Goal: Task Accomplishment & Management: Use online tool/utility

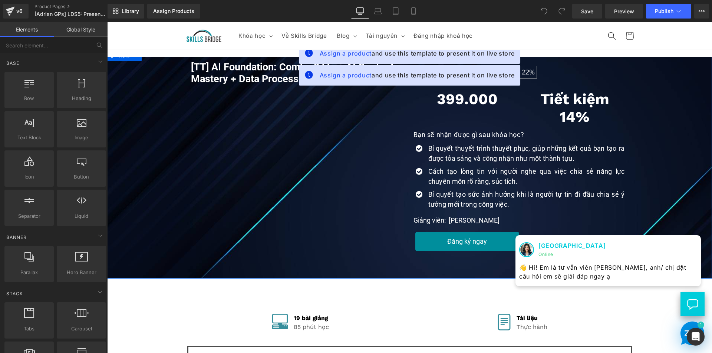
click at [572, 105] on div "Tiết kiệm 14% Heading" at bounding box center [574, 108] width 96 height 36
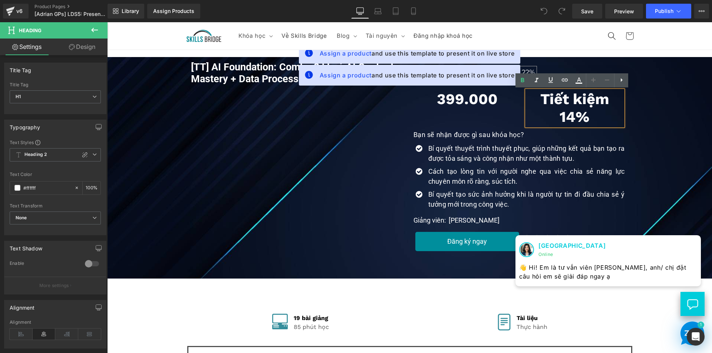
click at [680, 84] on div "[TT] AI Foundation: Combo 2 khoá AI Content Mastery + Data Processing (P) Title…" at bounding box center [409, 158] width 597 height 203
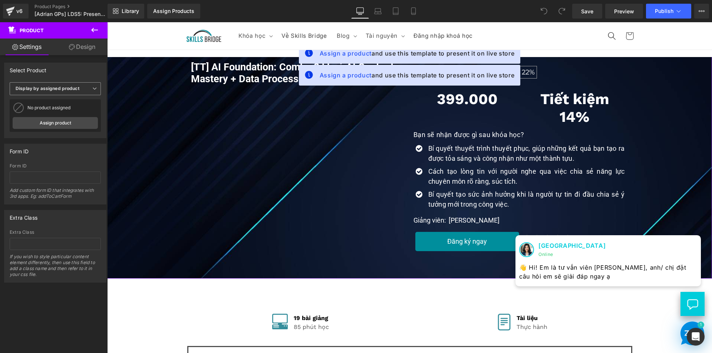
click at [66, 91] on b "Display by assigned product" at bounding box center [48, 89] width 64 height 6
click at [60, 109] on li "Select manually" at bounding box center [54, 111] width 88 height 11
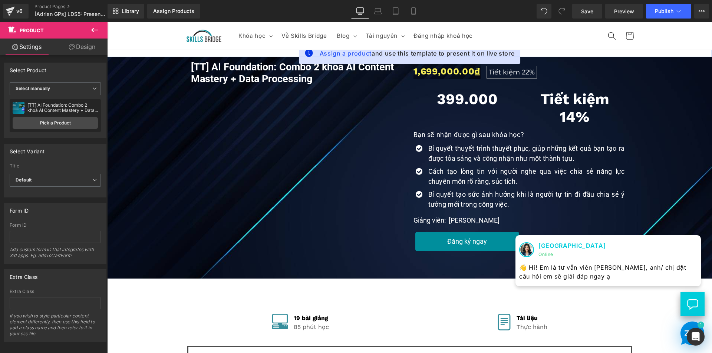
click at [348, 60] on div "Assign a product and use this template to present it on live store" at bounding box center [410, 53] width 222 height 21
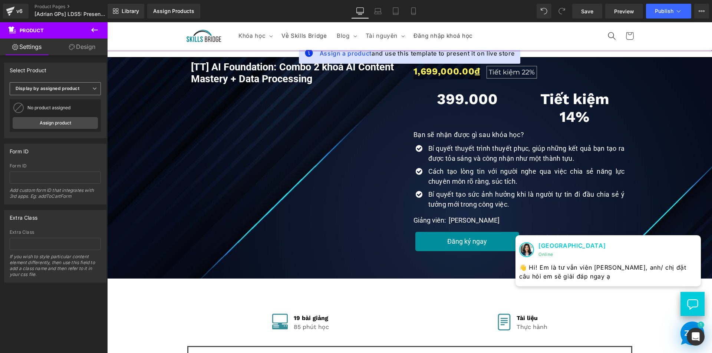
click at [64, 88] on b "Display by assigned product" at bounding box center [48, 89] width 64 height 6
click at [55, 109] on li "Select manually" at bounding box center [54, 111] width 88 height 11
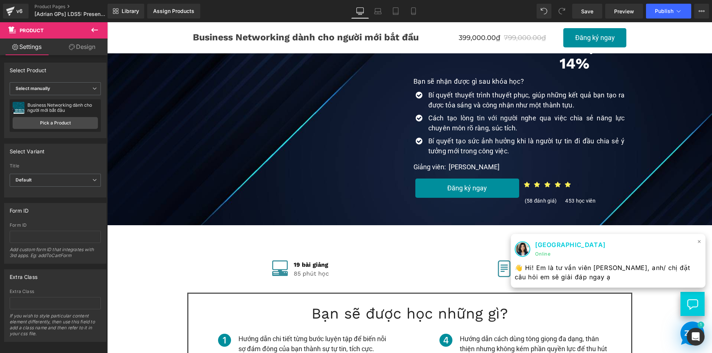
scroll to position [111, 0]
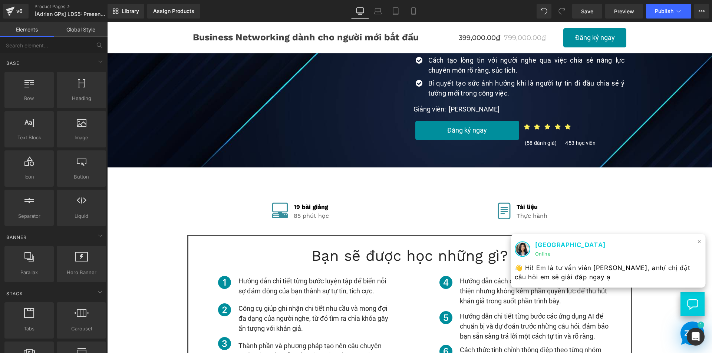
click at [697, 241] on span "×" at bounding box center [699, 241] width 4 height 11
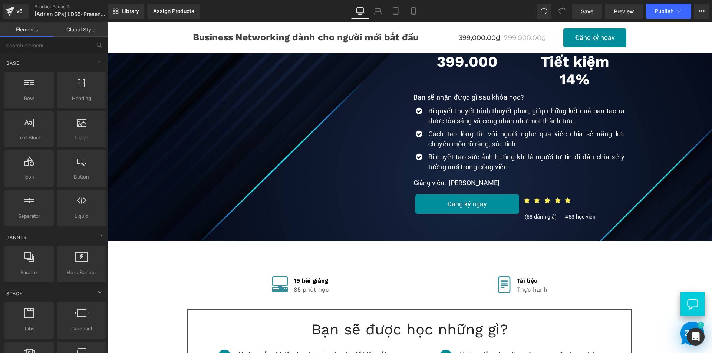
scroll to position [0, 0]
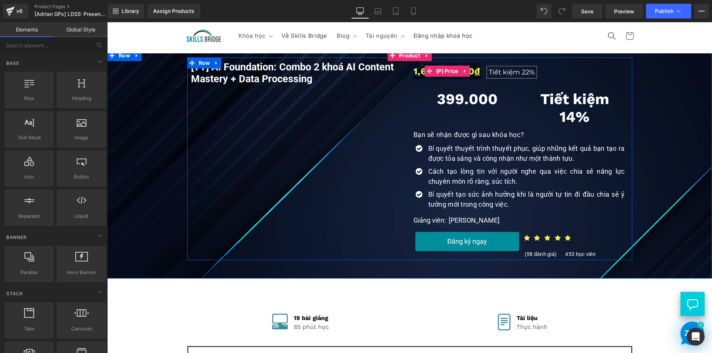
click at [521, 72] on span "22%" at bounding box center [527, 72] width 13 height 8
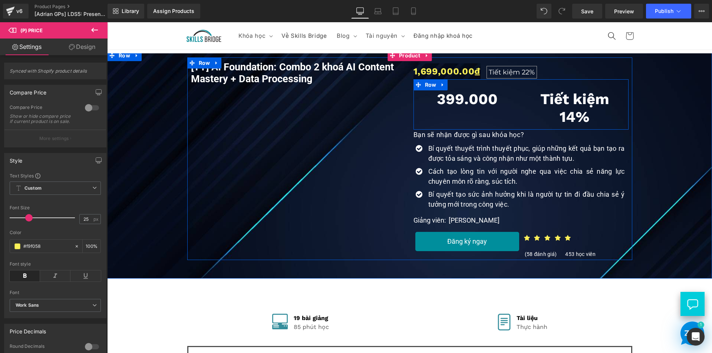
click at [521, 101] on div "Tiết kiệm 14% Heading" at bounding box center [574, 108] width 107 height 36
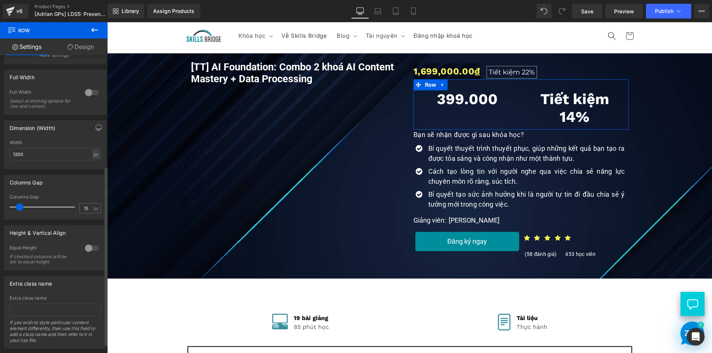
scroll to position [185, 0]
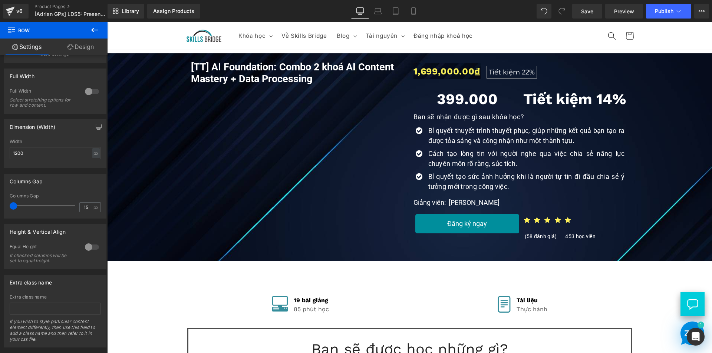
drag, startPoint x: 18, startPoint y: 204, endPoint x: -13, endPoint y: 204, distance: 31.1
click at [0, 204] on html "You are previewing how the will restyle your page. You can not edit Elements in…" at bounding box center [356, 176] width 712 height 353
click at [87, 49] on link "Design" at bounding box center [81, 47] width 54 height 17
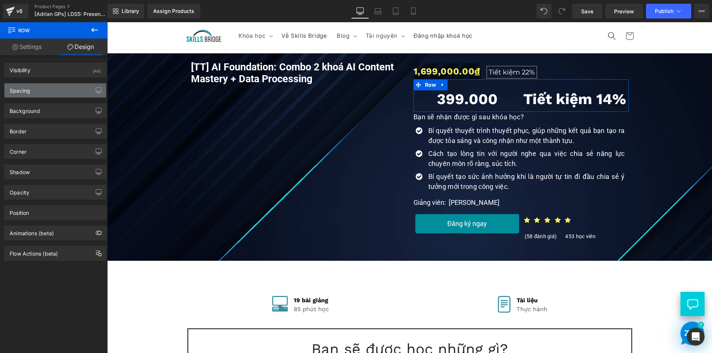
click at [32, 93] on div "Spacing" at bounding box center [55, 90] width 102 height 14
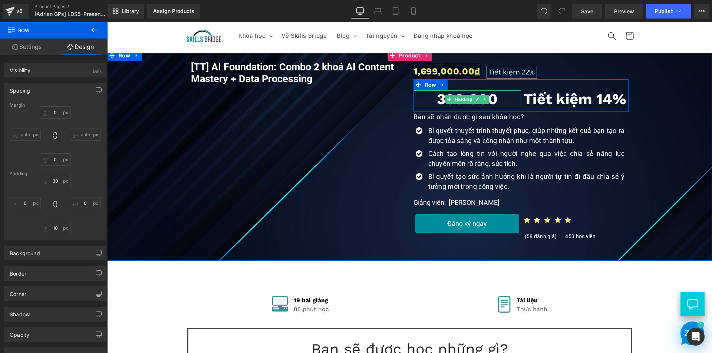
click at [422, 94] on h1 "399.000" at bounding box center [466, 99] width 107 height 18
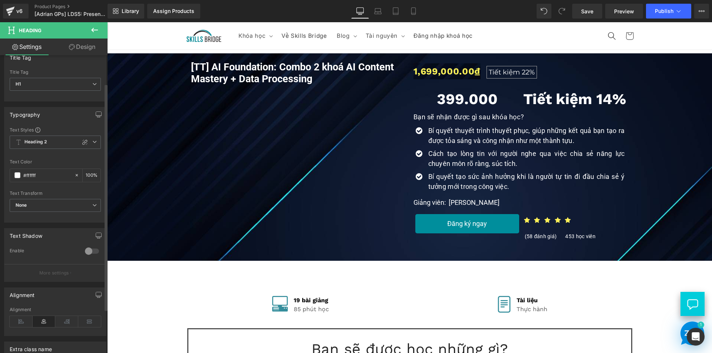
scroll to position [0, 0]
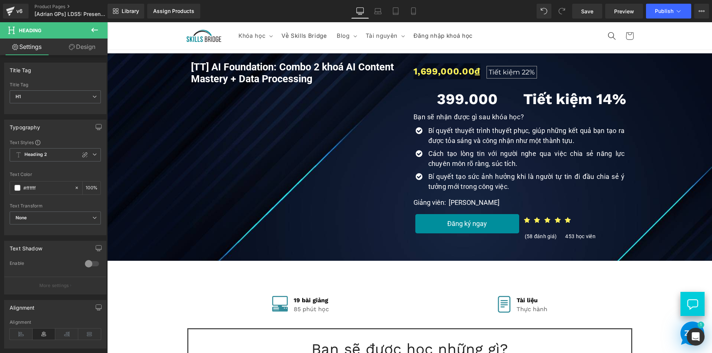
click at [94, 32] on icon at bounding box center [94, 30] width 9 height 9
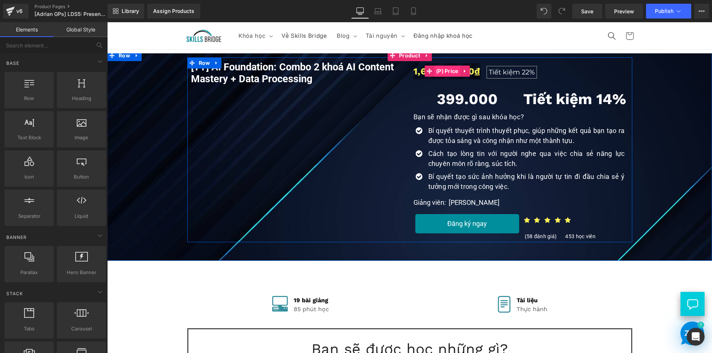
click at [444, 72] on span "(P) Price" at bounding box center [447, 71] width 26 height 11
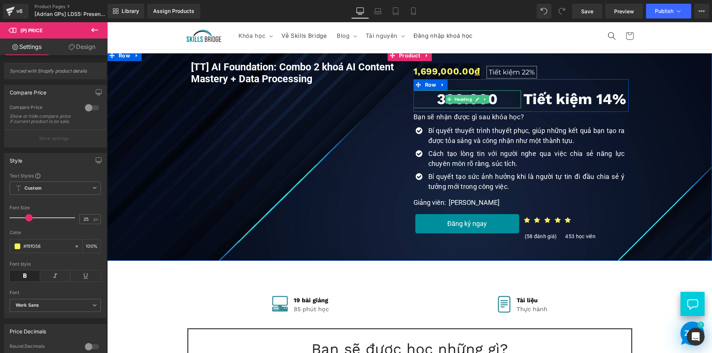
click at [496, 101] on h1 "399.000" at bounding box center [466, 99] width 107 height 18
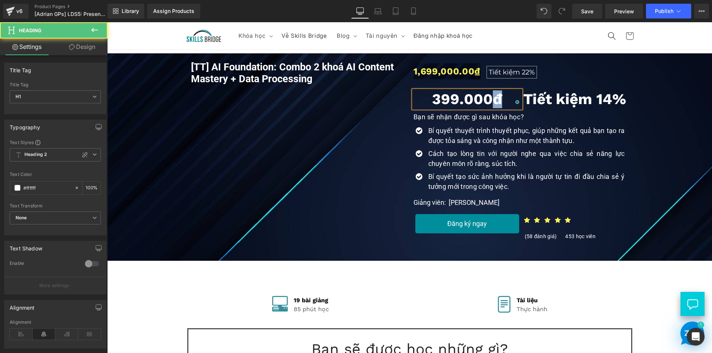
drag, startPoint x: 501, startPoint y: 98, endPoint x: 491, endPoint y: 102, distance: 11.0
click at [491, 102] on h1 "399.000đ" at bounding box center [466, 99] width 107 height 18
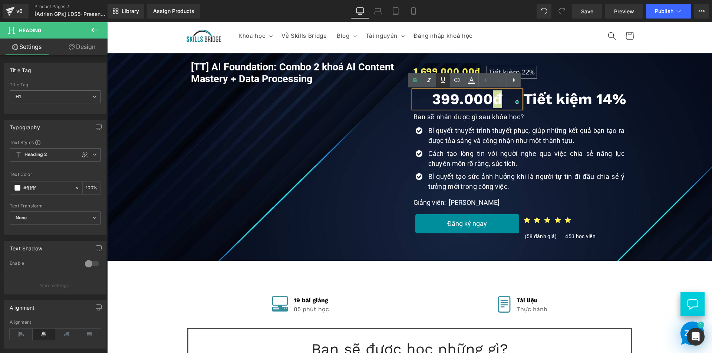
click at [444, 83] on icon at bounding box center [443, 80] width 4 height 6
click at [560, 117] on p "Bạn sẽ nhận được gì sau khóa học?" at bounding box center [520, 117] width 215 height 10
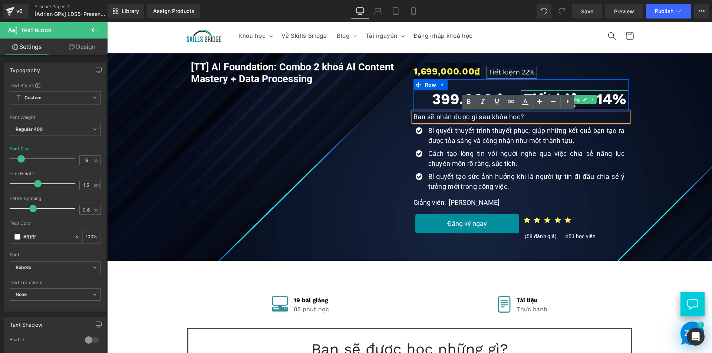
click at [595, 100] on h1 "Tiết kiệm 14%" at bounding box center [574, 99] width 107 height 18
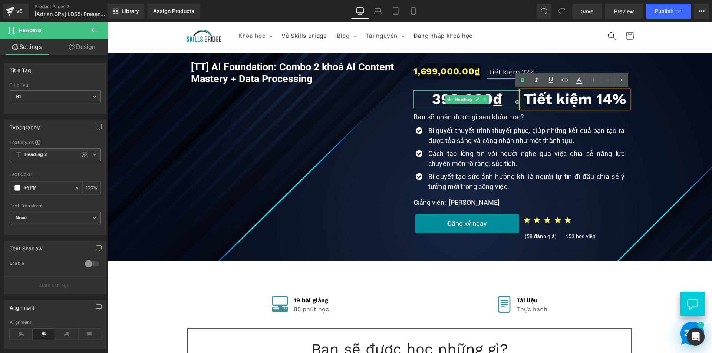
click at [437, 100] on h1 "399.000 đ" at bounding box center [466, 99] width 107 height 18
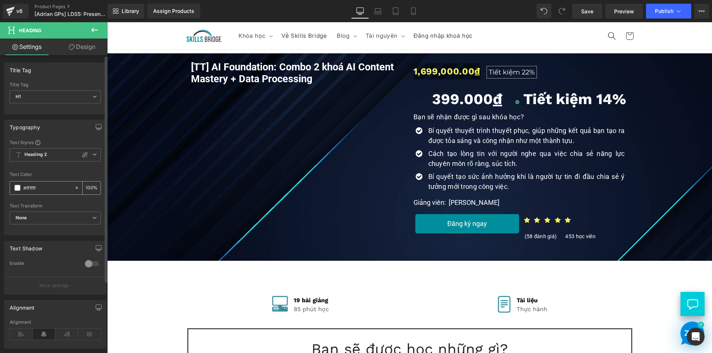
click at [17, 188] on span at bounding box center [17, 188] width 6 height 6
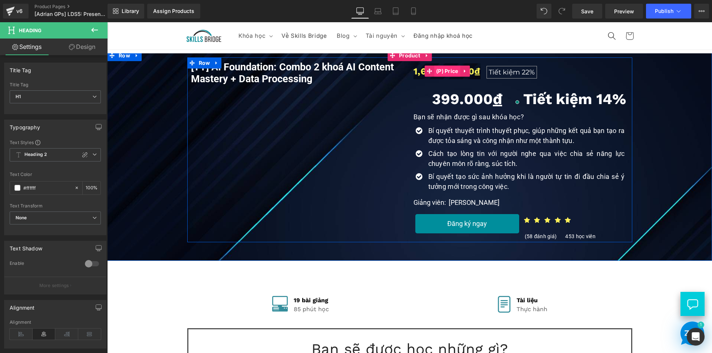
click at [440, 72] on span "(P) Price" at bounding box center [447, 71] width 26 height 11
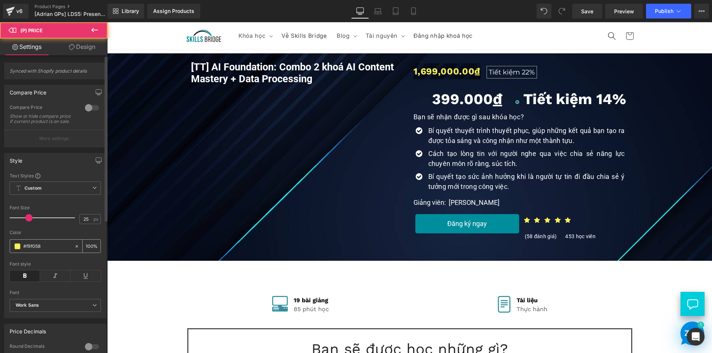
click at [33, 250] on input "#f9f058" at bounding box center [46, 246] width 47 height 8
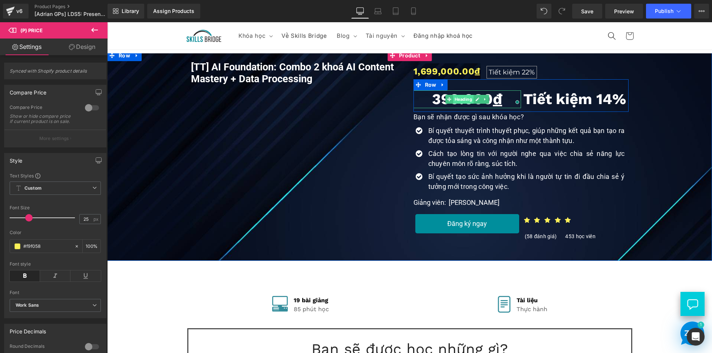
click at [464, 100] on span "Heading" at bounding box center [463, 99] width 20 height 9
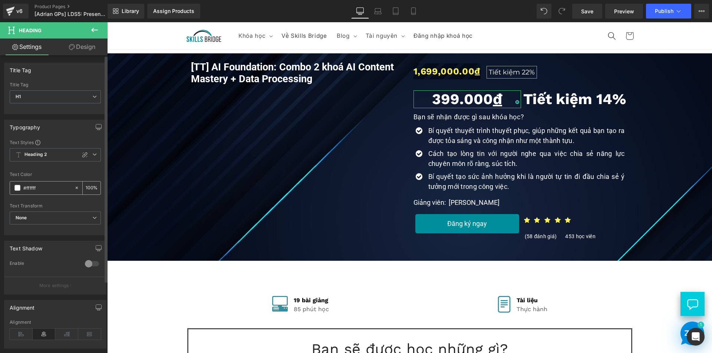
click at [15, 188] on span at bounding box center [17, 188] width 6 height 6
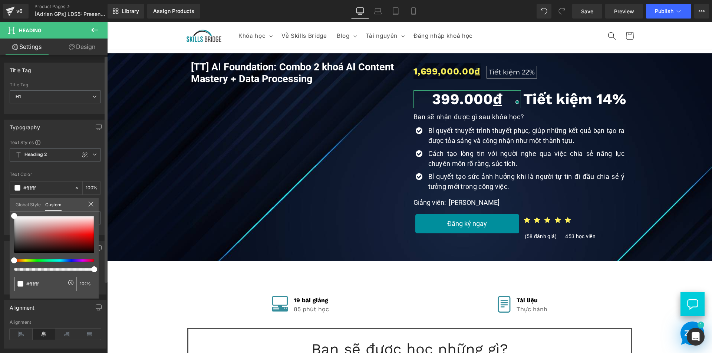
click at [41, 284] on input "#ffffff" at bounding box center [45, 284] width 39 height 8
paste input "f9f058"
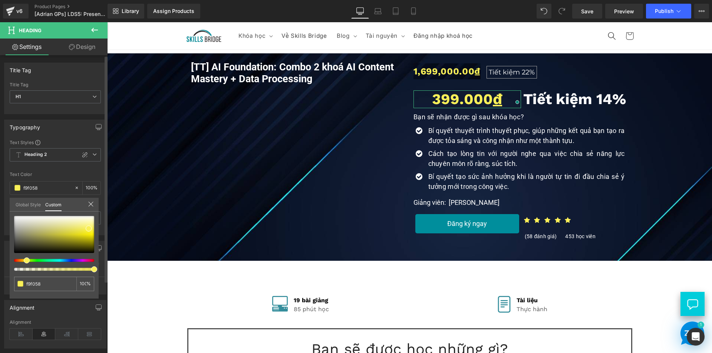
type input "f9f058"
click at [55, 275] on div "f9f058 100 %" at bounding box center [54, 257] width 89 height 83
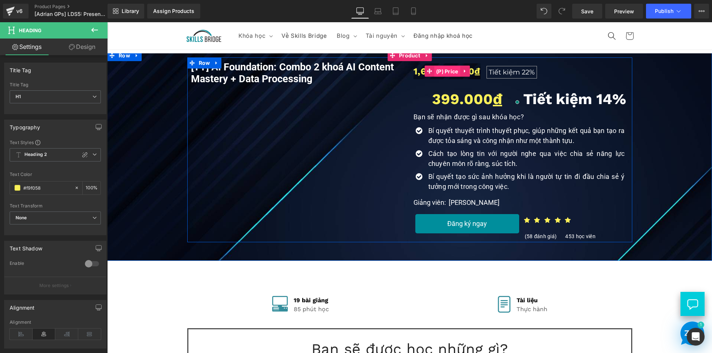
click at [448, 73] on span "(P) Price" at bounding box center [447, 71] width 26 height 11
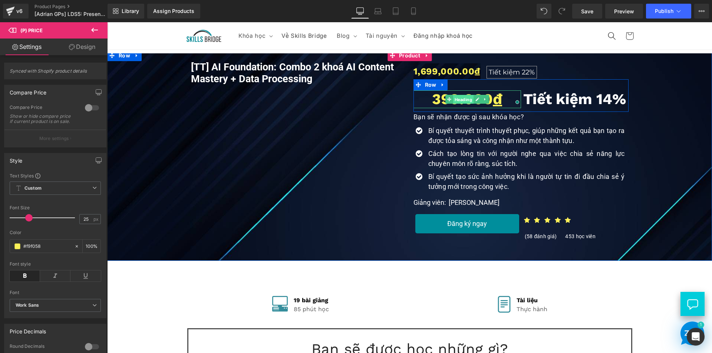
click at [460, 102] on span "Heading" at bounding box center [463, 99] width 20 height 9
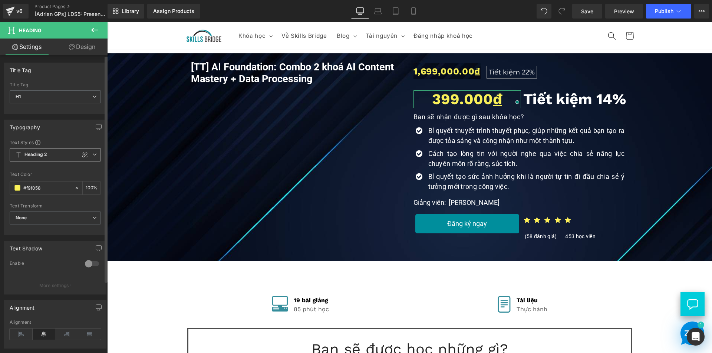
click at [56, 152] on span "Heading 2" at bounding box center [55, 154] width 91 height 13
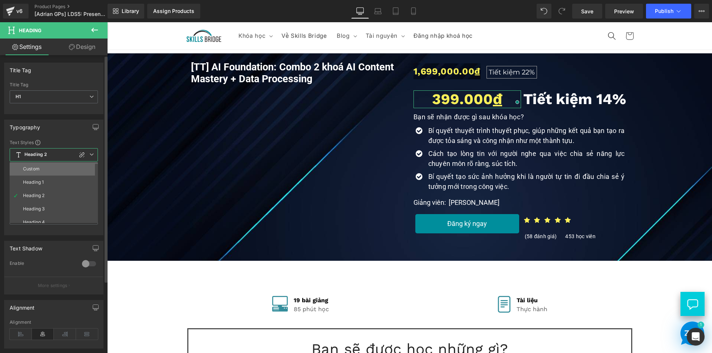
click at [44, 165] on li "Custom" at bounding box center [56, 168] width 92 height 13
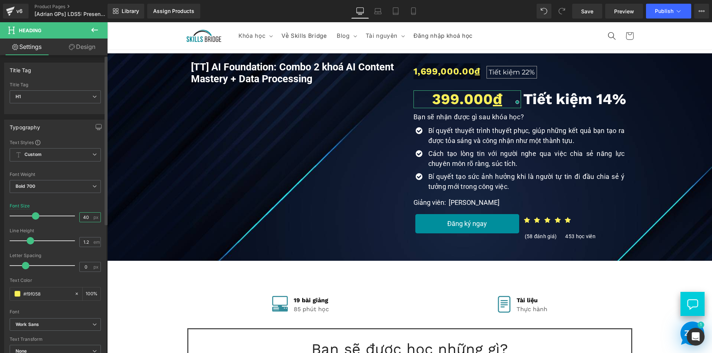
click at [85, 218] on input "40" at bounding box center [86, 217] width 13 height 9
type input "4"
type input "25"
click at [75, 198] on div at bounding box center [55, 199] width 91 height 5
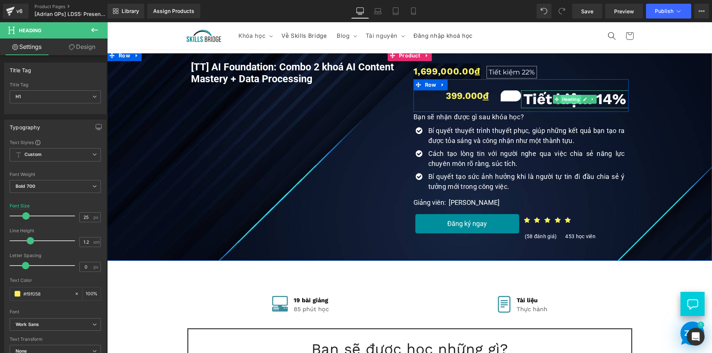
click at [562, 101] on span "Heading" at bounding box center [570, 99] width 20 height 9
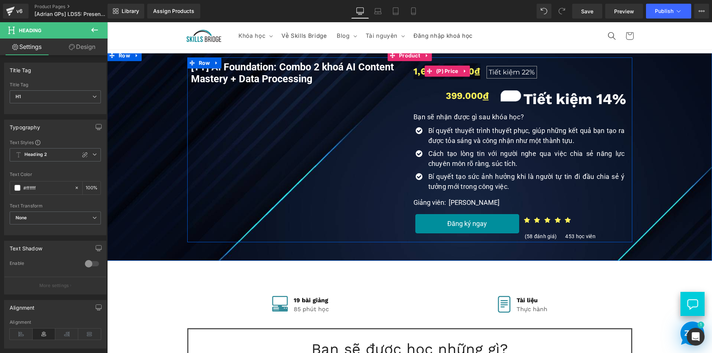
click at [500, 74] on span "Tiết kiệm" at bounding box center [503, 72] width 31 height 8
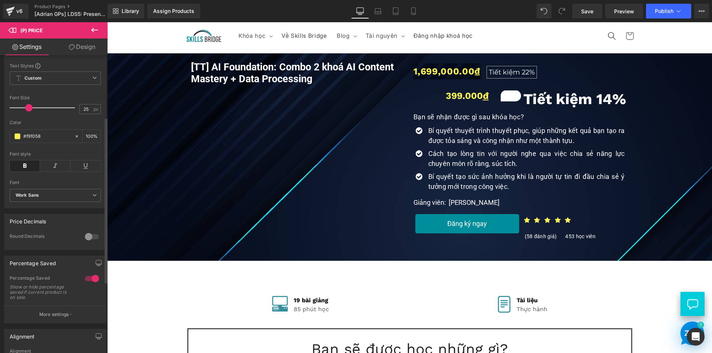
scroll to position [111, 0]
click at [63, 322] on button "More settings" at bounding box center [55, 313] width 102 height 17
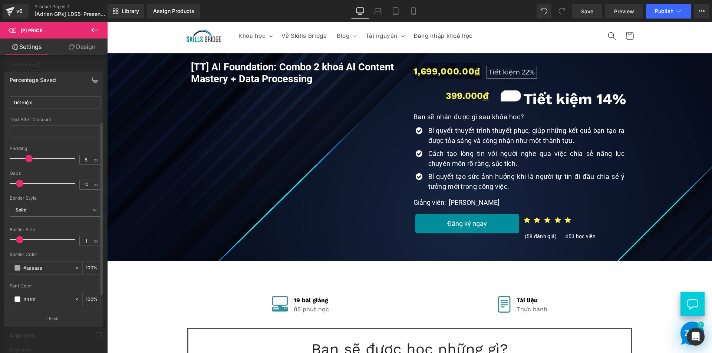
scroll to position [54, 0]
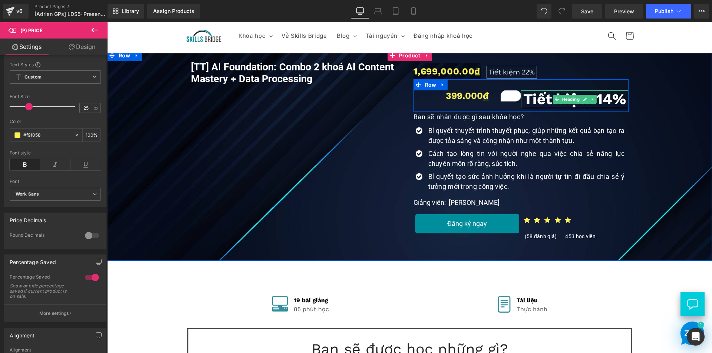
click at [545, 103] on h1 "Tiết kiệm 14%" at bounding box center [574, 99] width 107 height 18
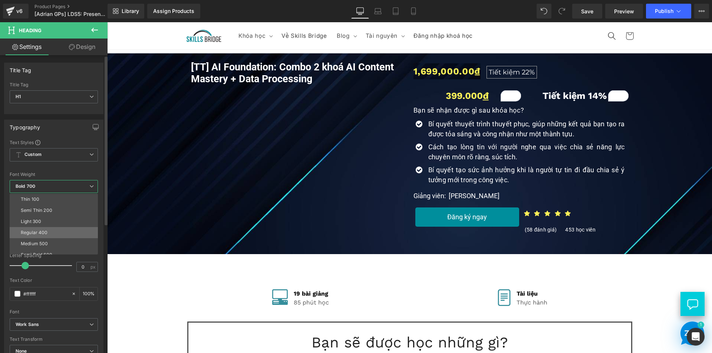
click at [43, 234] on div "Regular 400" at bounding box center [34, 232] width 27 height 5
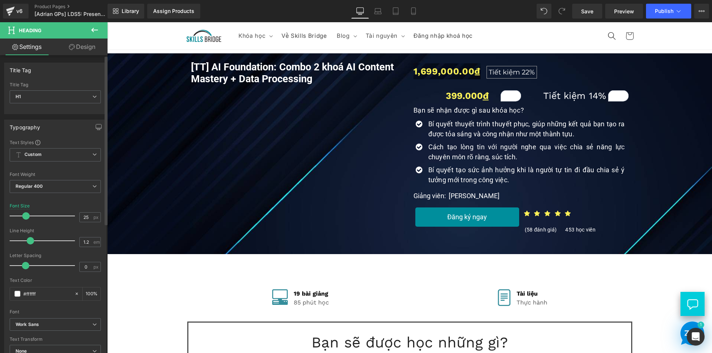
click at [52, 228] on div at bounding box center [55, 225] width 91 height 5
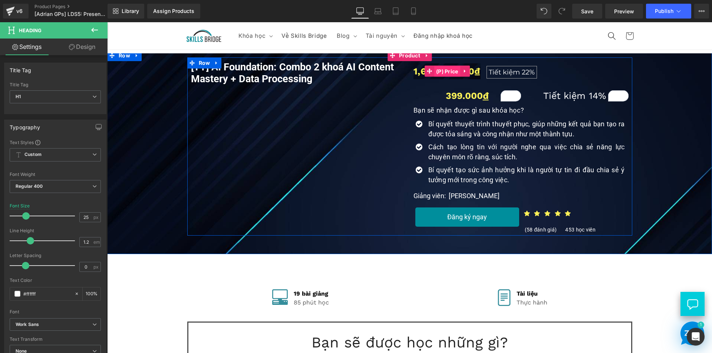
click at [445, 72] on span "(P) Price" at bounding box center [447, 71] width 26 height 11
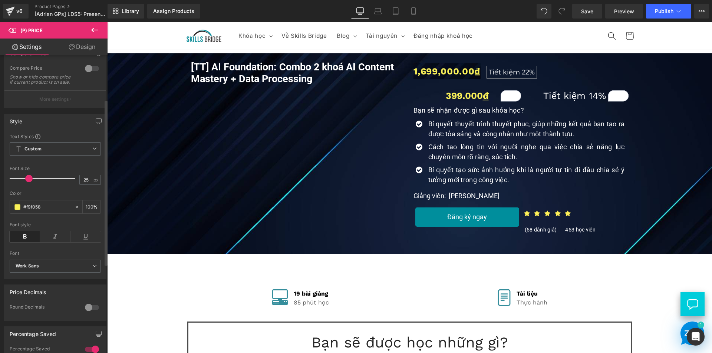
scroll to position [111, 0]
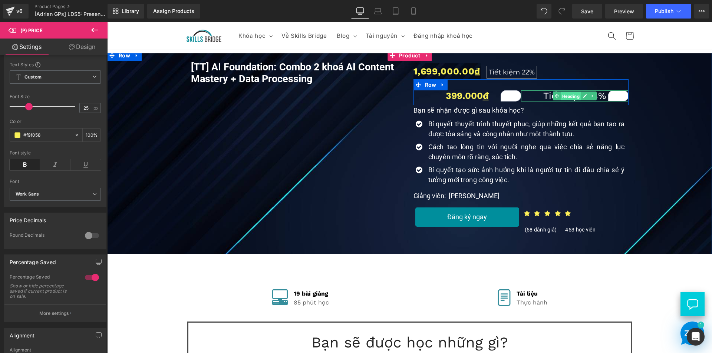
click at [571, 96] on span "Heading" at bounding box center [570, 96] width 20 height 9
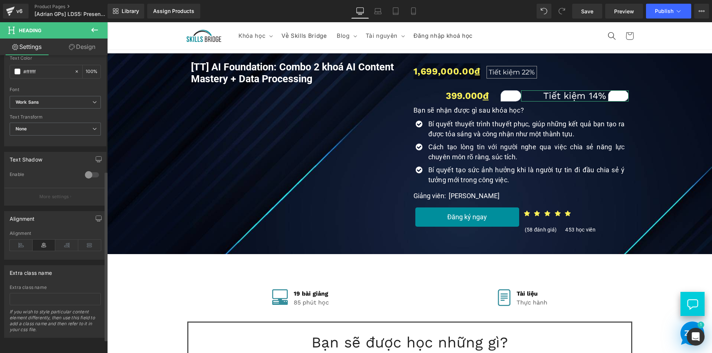
scroll to position [228, 0]
click at [81, 49] on link "Design" at bounding box center [82, 47] width 54 height 17
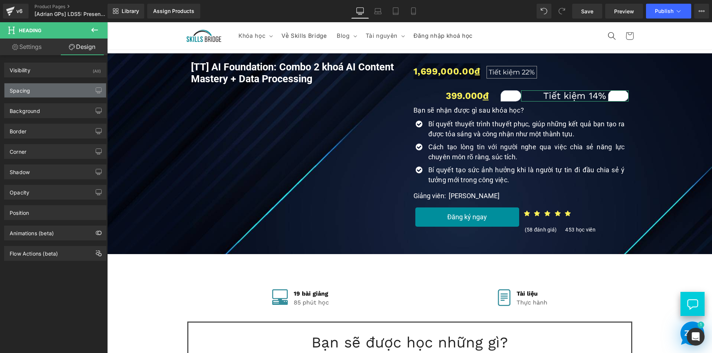
click at [30, 90] on div "Spacing" at bounding box center [20, 88] width 20 height 10
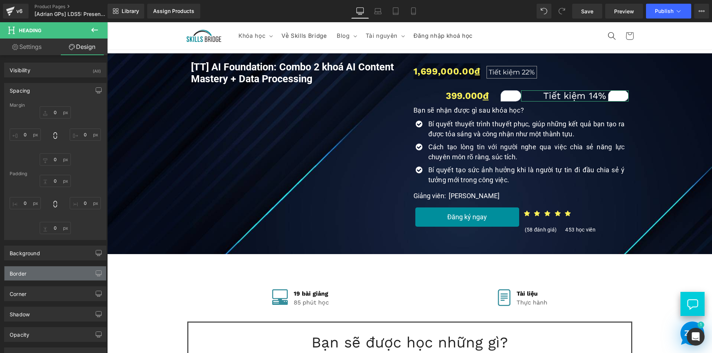
click at [31, 272] on div "Border" at bounding box center [55, 273] width 102 height 14
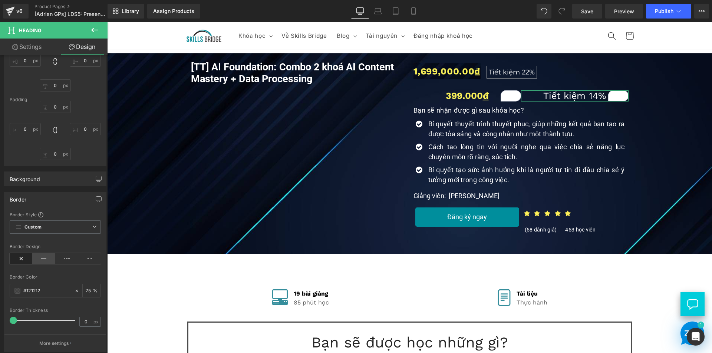
click at [42, 259] on icon at bounding box center [44, 258] width 23 height 11
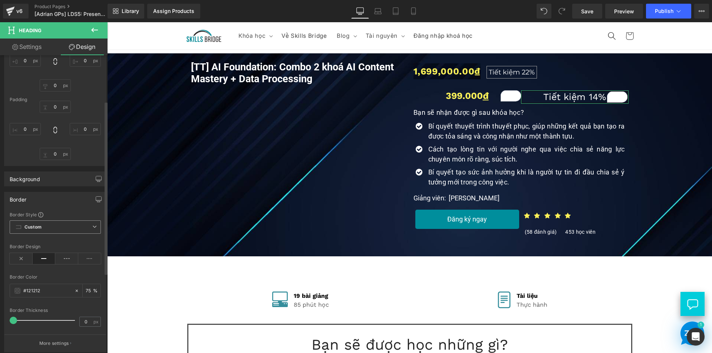
scroll to position [111, 0]
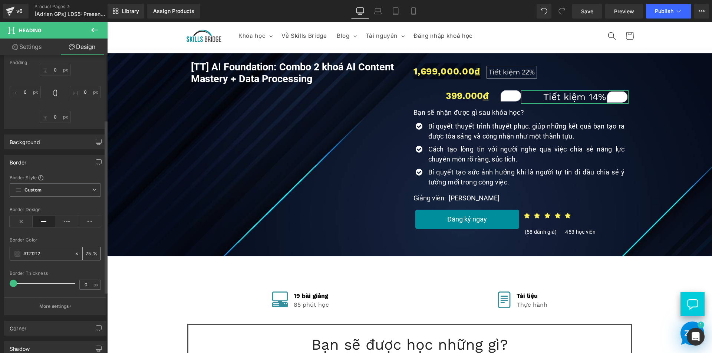
click at [31, 255] on input "#121212" at bounding box center [46, 254] width 47 height 8
type input "a"
type input "0"
type input "â"
type input "aaa"
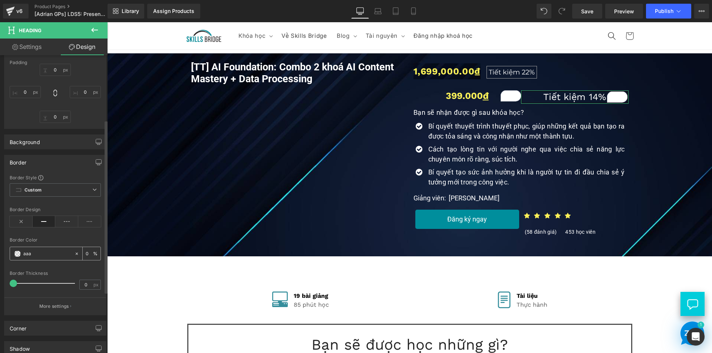
type input "100"
type input "aaaa"
type input "67"
type input "aaaaa"
type input "0"
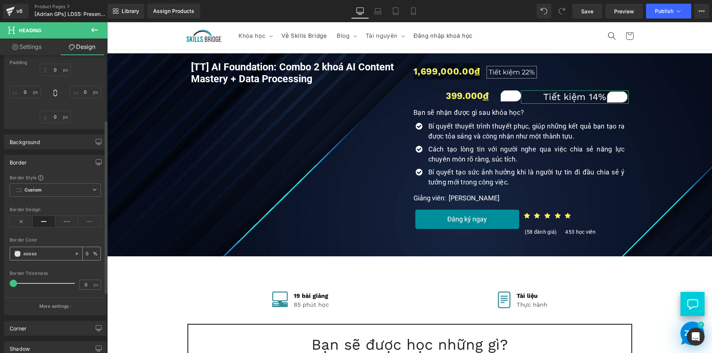
type input "aaaaaa"
type input "100"
type input "#aaaaaa"
click at [53, 239] on div "Border Color" at bounding box center [55, 240] width 91 height 5
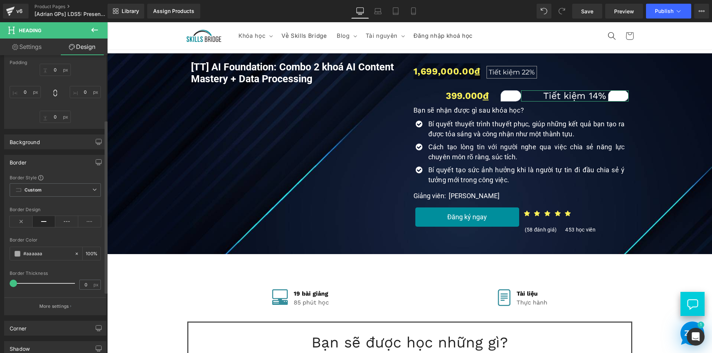
type input "1"
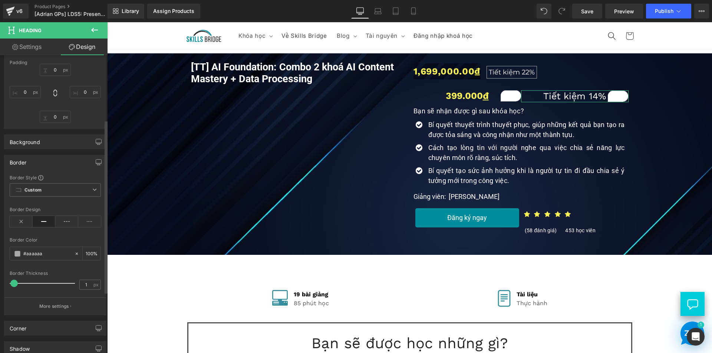
click at [16, 285] on span at bounding box center [13, 283] width 7 height 7
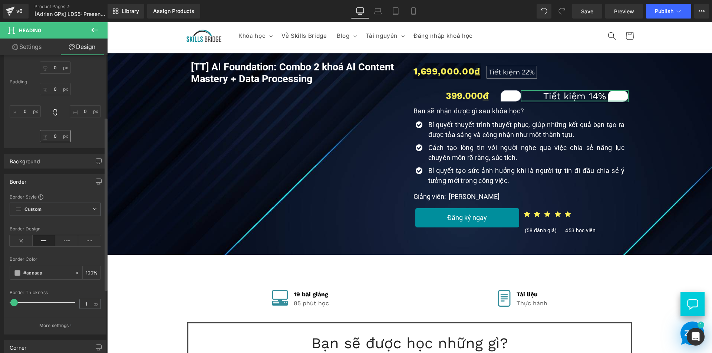
scroll to position [74, 0]
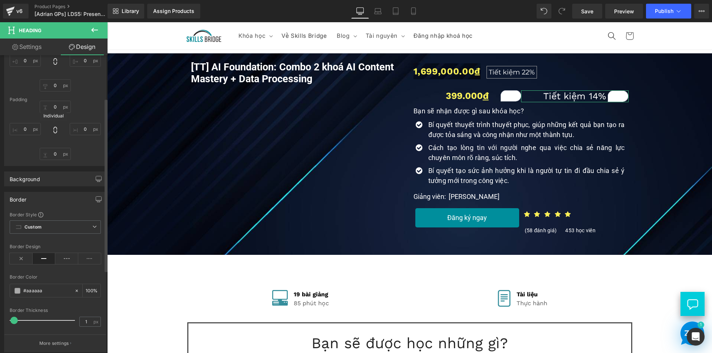
click at [54, 129] on icon at bounding box center [55, 129] width 7 height 7
type input "0"
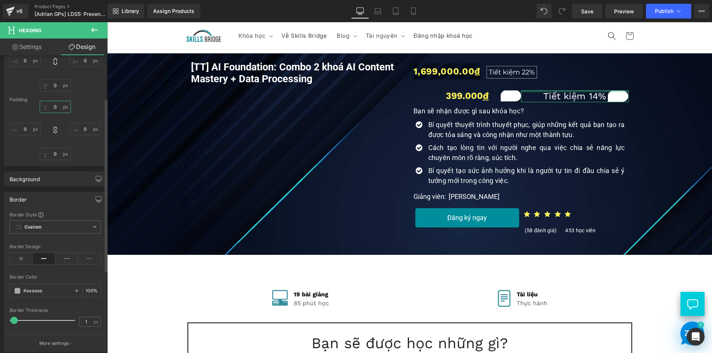
click at [56, 107] on input "0" at bounding box center [55, 107] width 31 height 12
type input "5"
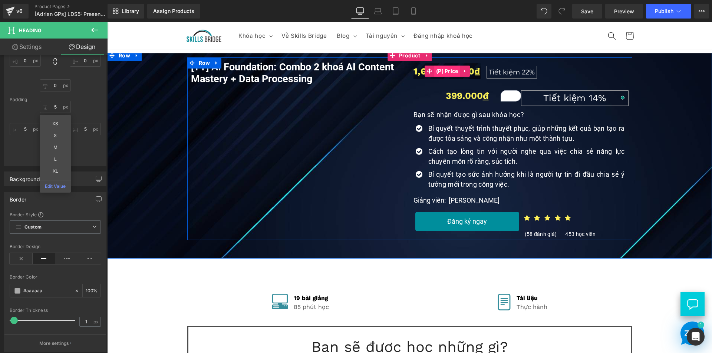
click at [449, 71] on span "(P) Price" at bounding box center [447, 71] width 26 height 11
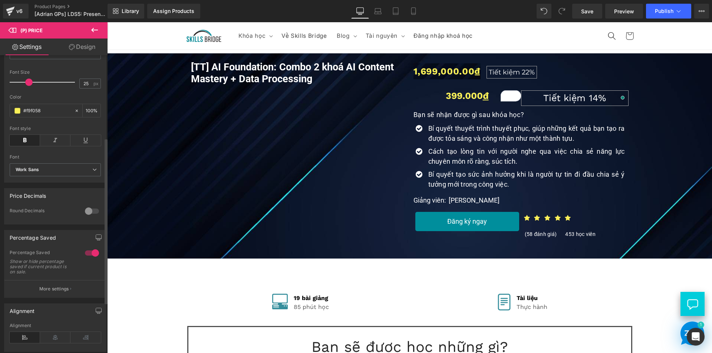
scroll to position [148, 0]
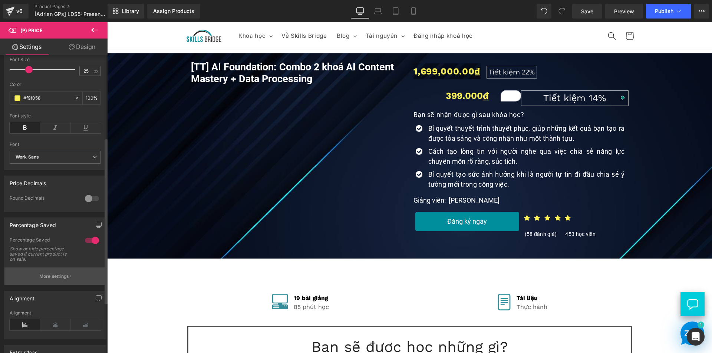
click at [52, 280] on p "More settings" at bounding box center [54, 276] width 30 height 7
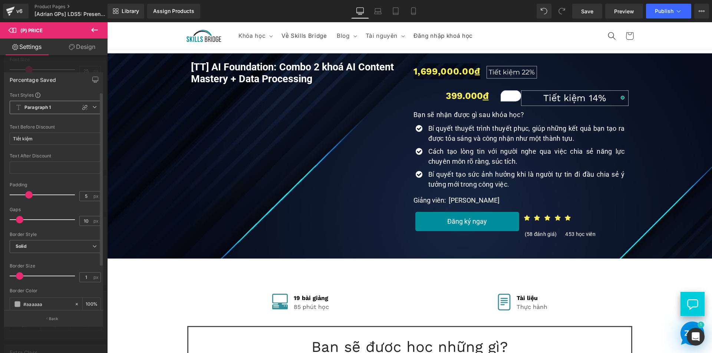
click at [51, 108] on span "Paragraph 1" at bounding box center [55, 107] width 91 height 13
click at [567, 97] on div at bounding box center [409, 187] width 605 height 331
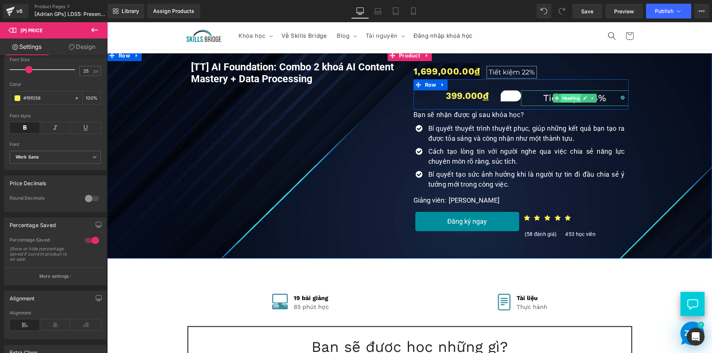
click at [566, 99] on span "Heading" at bounding box center [570, 98] width 20 height 9
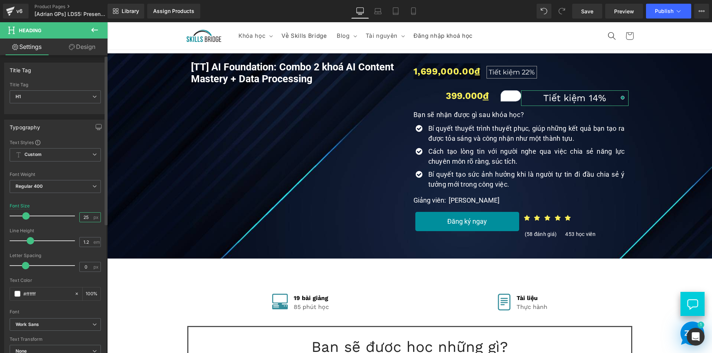
drag, startPoint x: 87, startPoint y: 216, endPoint x: 73, endPoint y: 216, distance: 13.3
click at [73, 216] on div "Font Size 25 px" at bounding box center [55, 215] width 91 height 25
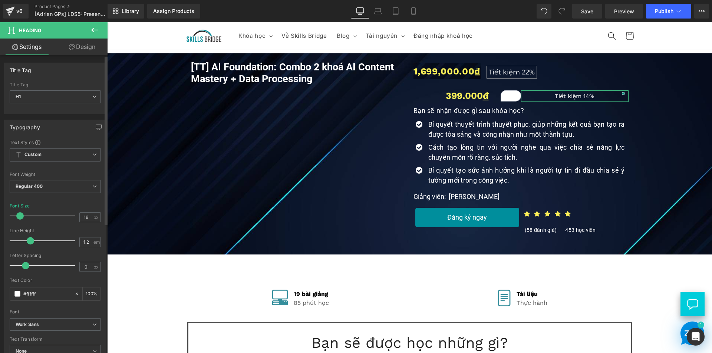
click at [77, 202] on div "Font Default Roboto Open Sans Work Sans Playfair Display [GEOGRAPHIC_DATA] Robo…" at bounding box center [55, 228] width 91 height 179
click at [87, 218] on input "16" at bounding box center [86, 217] width 13 height 9
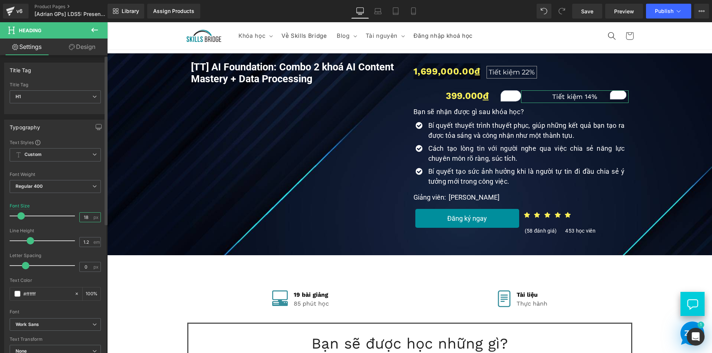
type input "18"
click at [71, 206] on div "Font Size 18 px" at bounding box center [55, 215] width 91 height 25
click at [662, 15] on button "Publish" at bounding box center [668, 11] width 45 height 15
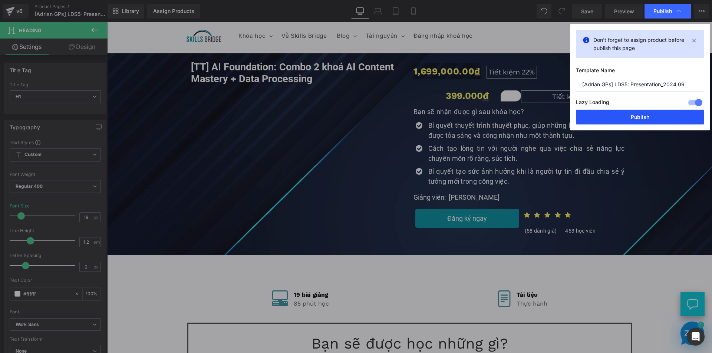
click at [641, 117] on button "Publish" at bounding box center [640, 117] width 128 height 15
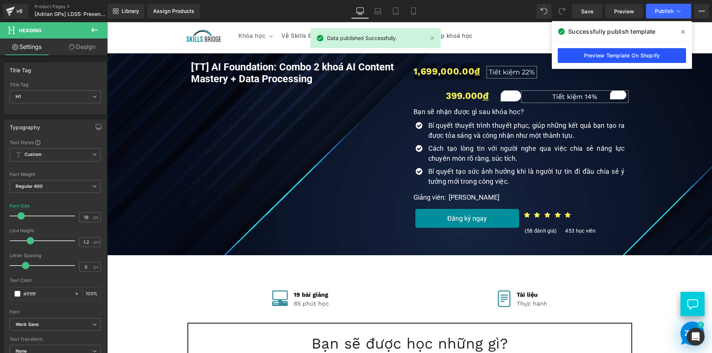
click at [631, 56] on link "Preview Template On Shopify" at bounding box center [621, 55] width 128 height 15
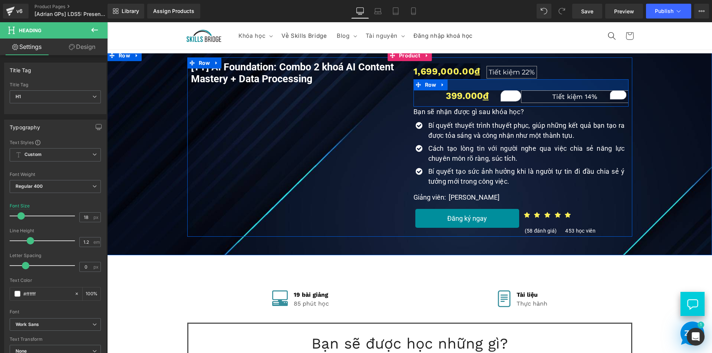
click at [516, 87] on div at bounding box center [520, 84] width 215 height 11
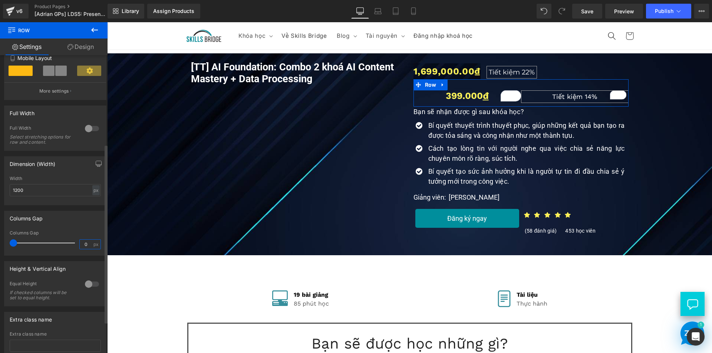
click at [87, 244] on input "0" at bounding box center [86, 244] width 13 height 9
type input "10"
click at [86, 225] on div "Columns Gap 10px Columns Gap 10 px" at bounding box center [55, 233] width 102 height 45
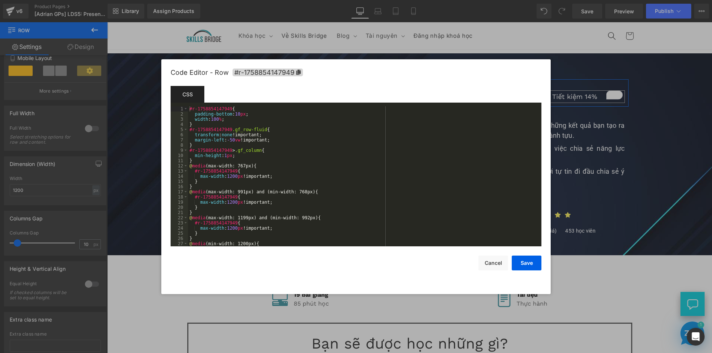
click at [425, 0] on div "Heading You are previewing how the will restyle your page. You can not edit Ele…" at bounding box center [356, 0] width 712 height 0
click at [237, 156] on div "#r-1758854147949 { padding-bottom : 10 px ; width : 100 % ; } #r-1758854147949 …" at bounding box center [363, 181] width 350 height 150
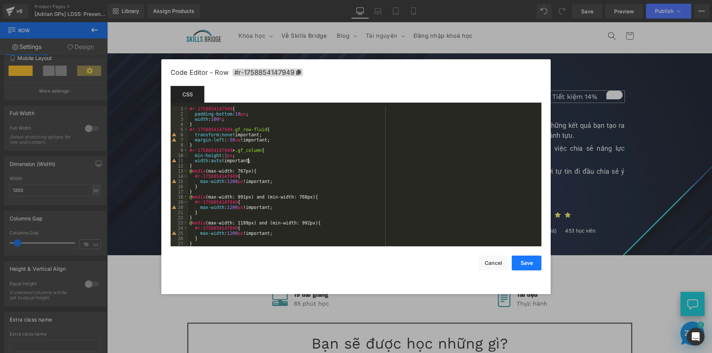
click at [534, 264] on button "Save" at bounding box center [526, 263] width 30 height 15
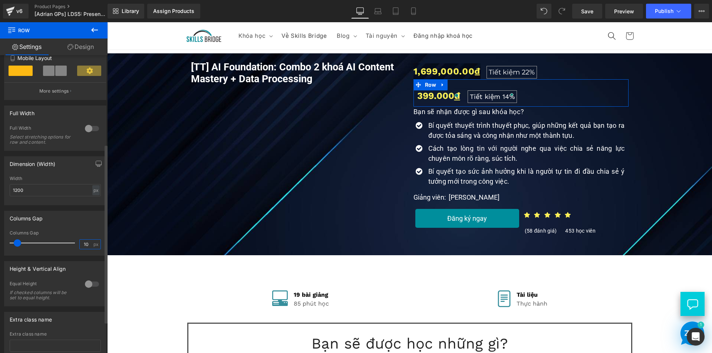
click at [88, 244] on input "10" at bounding box center [86, 244] width 13 height 9
drag, startPoint x: 88, startPoint y: 244, endPoint x: 41, endPoint y: 228, distance: 49.7
click at [46, 243] on div "Columns Gap 10 px" at bounding box center [55, 243] width 91 height 25
click at [66, 230] on div "Columns Gap 5px Columns Gap 5 px" at bounding box center [55, 233] width 102 height 45
drag, startPoint x: 87, startPoint y: 244, endPoint x: 74, endPoint y: 243, distance: 13.0
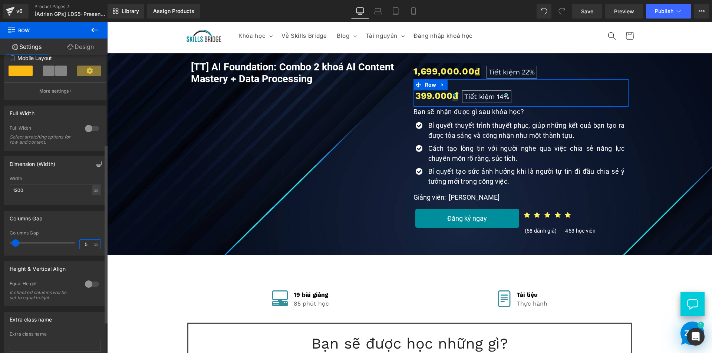
click at [74, 243] on div "Columns Gap 5 px" at bounding box center [55, 243] width 91 height 25
type input "10"
click at [80, 224] on div "Columns Gap" at bounding box center [55, 218] width 102 height 14
click at [667, 11] on span "Publish" at bounding box center [664, 11] width 19 height 6
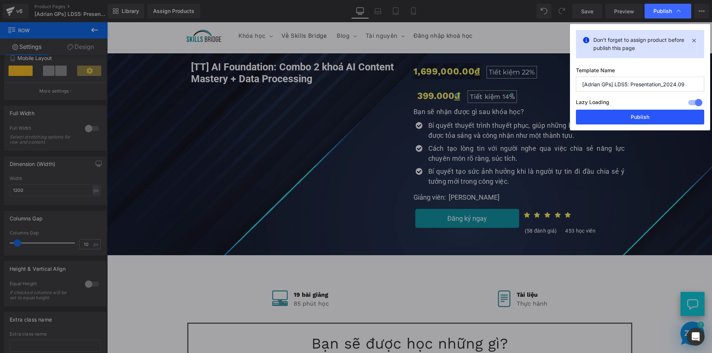
click at [649, 120] on button "Publish" at bounding box center [640, 117] width 128 height 15
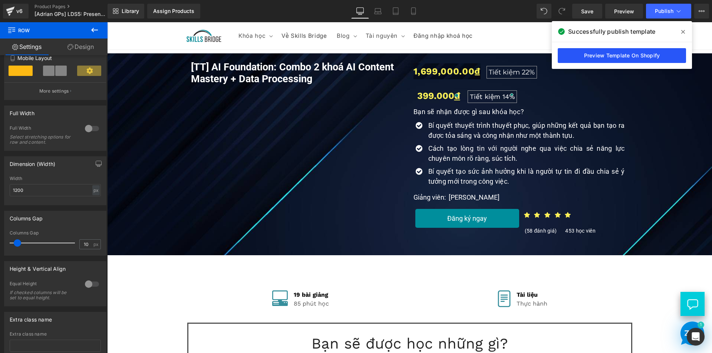
click at [616, 57] on link "Preview Template On Shopify" at bounding box center [621, 55] width 128 height 15
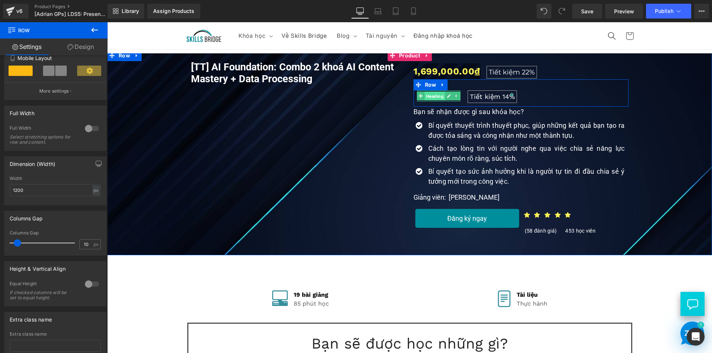
click at [432, 98] on span "Heading" at bounding box center [434, 96] width 20 height 9
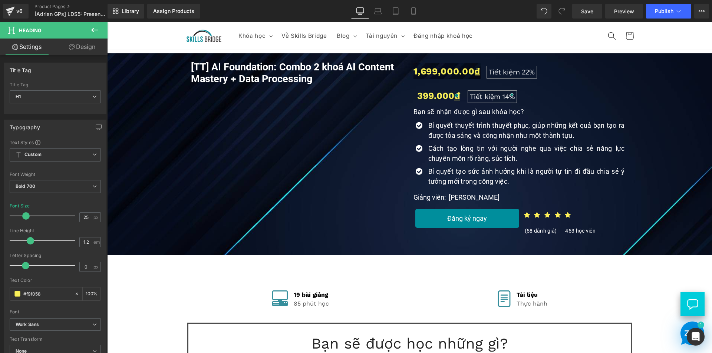
click at [530, 97] on div "399.000 đ Heading Tiết kiệm 14% Heading Row" at bounding box center [520, 92] width 215 height 27
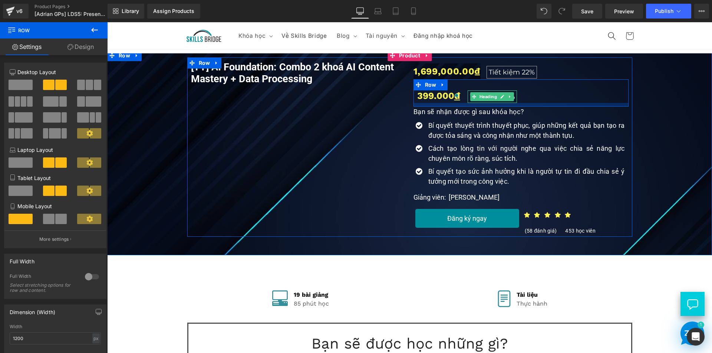
click at [539, 103] on div "399.000 đ Heading Tiết kiệm 14% Heading Row" at bounding box center [520, 92] width 215 height 27
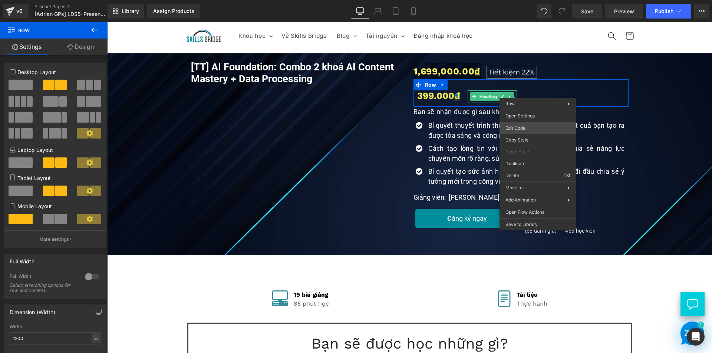
click at [524, 0] on div "Heading You are previewing how the will restyle your page. You can not edit Ele…" at bounding box center [356, 0] width 712 height 0
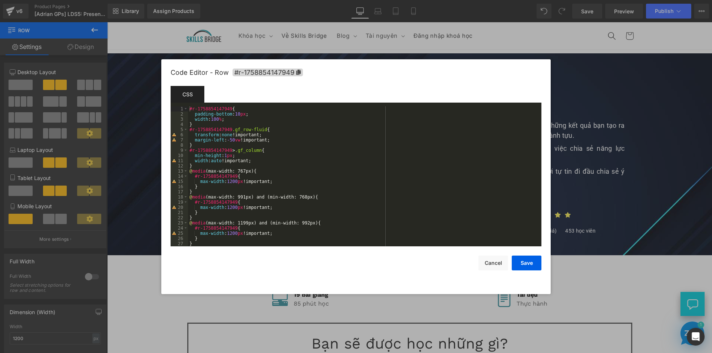
click at [585, 192] on div at bounding box center [356, 176] width 712 height 353
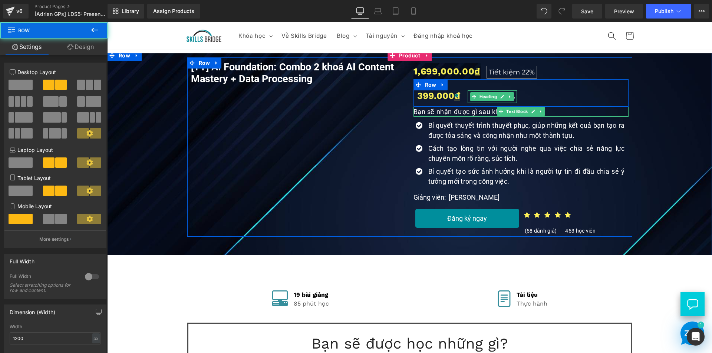
click at [544, 95] on div "399.000 đ Heading Tiết kiệm 14% Heading Row" at bounding box center [520, 92] width 215 height 27
click at [583, 86] on div "399.000 đ Heading Tiết kiệm 14% Heading Row" at bounding box center [520, 92] width 215 height 27
click at [464, 99] on div "Tiết kiệm 14% Heading" at bounding box center [492, 96] width 57 height 13
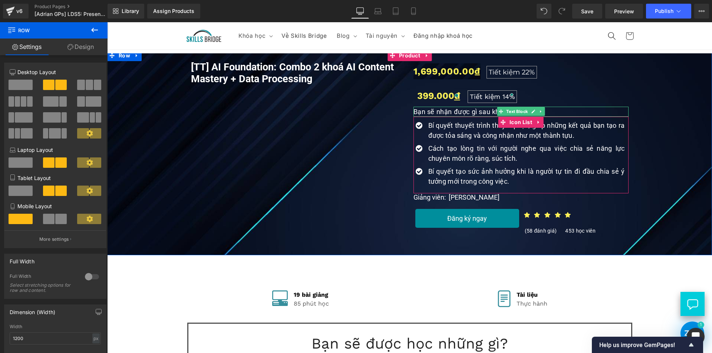
click at [504, 244] on div "[TT] AI Foundation: Combo 2 khoá AI Content Mastery + Data Processing (P) Title…" at bounding box center [409, 152] width 605 height 205
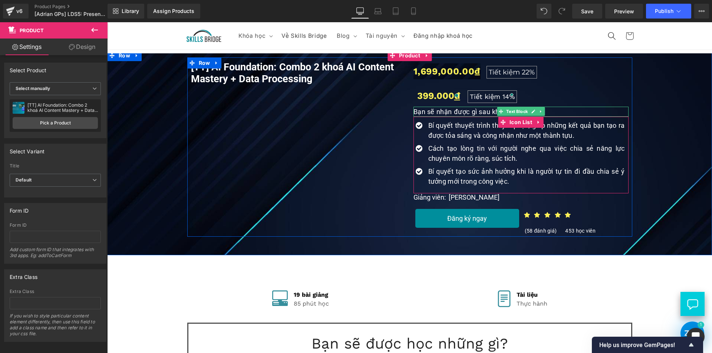
click at [107, 22] on div at bounding box center [107, 22] width 0 height 0
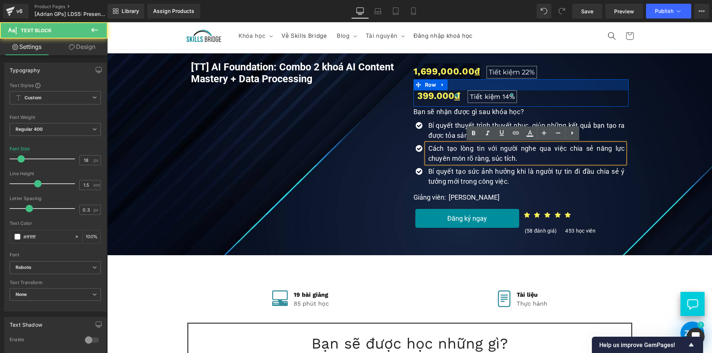
click at [593, 86] on div at bounding box center [520, 84] width 215 height 11
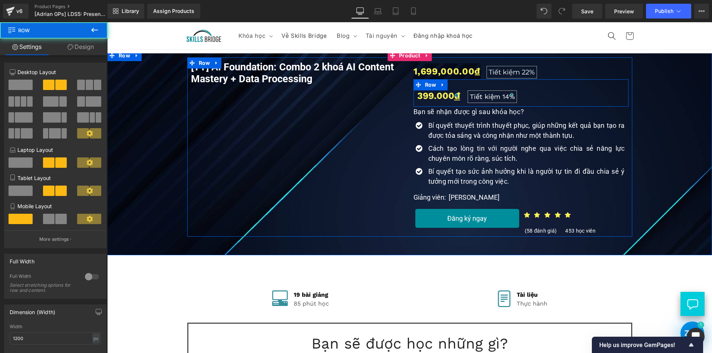
click at [530, 99] on div "399.000 đ Heading Tiết kiệm 14% Heading Row" at bounding box center [520, 92] width 215 height 27
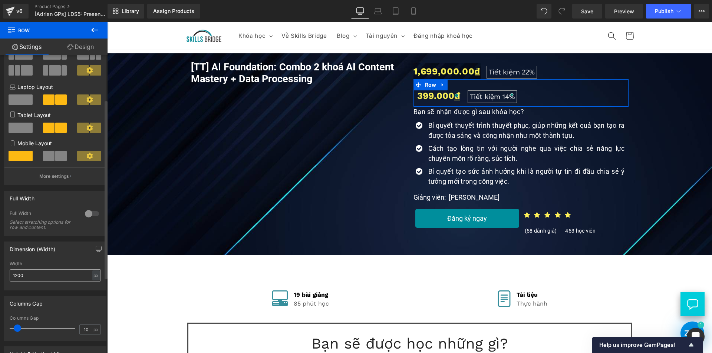
scroll to position [74, 0]
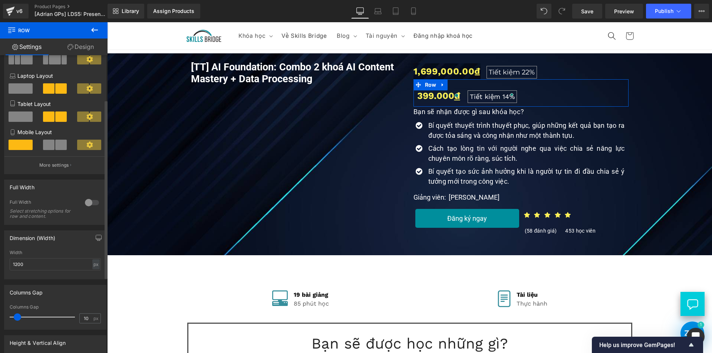
drag, startPoint x: 86, startPoint y: 319, endPoint x: 76, endPoint y: 319, distance: 10.0
click at [76, 319] on div "Columns Gap 10 px" at bounding box center [55, 317] width 91 height 25
type input "5"
click at [674, 6] on button "Publish" at bounding box center [668, 11] width 45 height 15
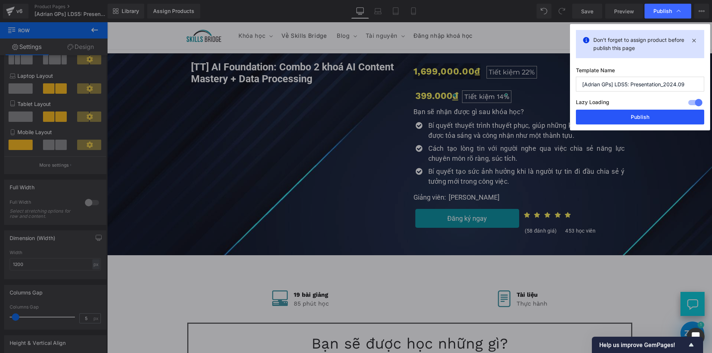
click at [635, 115] on button "Publish" at bounding box center [640, 117] width 128 height 15
